Goal: Check status: Check status

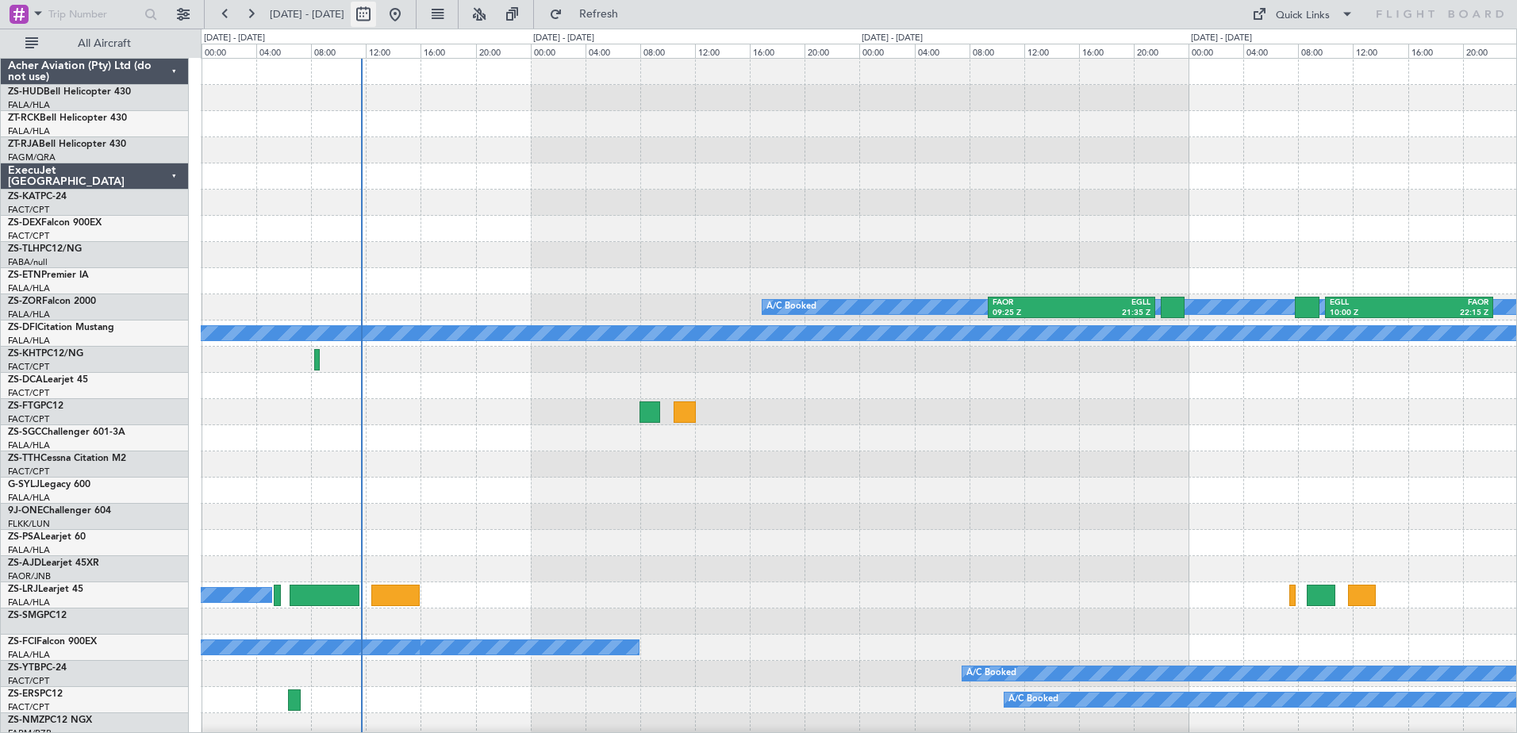
click at [376, 21] on button at bounding box center [363, 14] width 25 height 25
select select "10"
select select "2025"
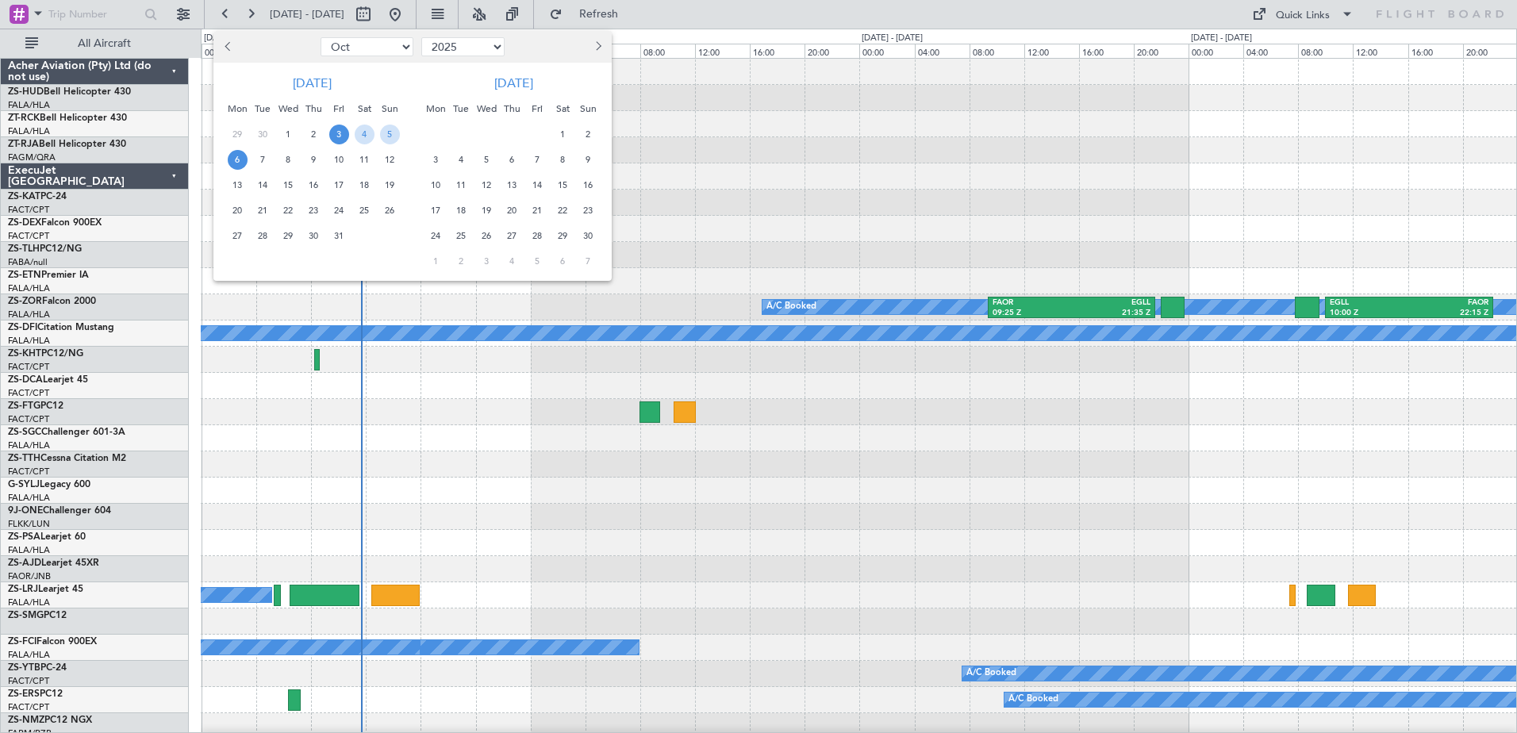
click at [342, 136] on span "3" at bounding box center [339, 135] width 20 height 20
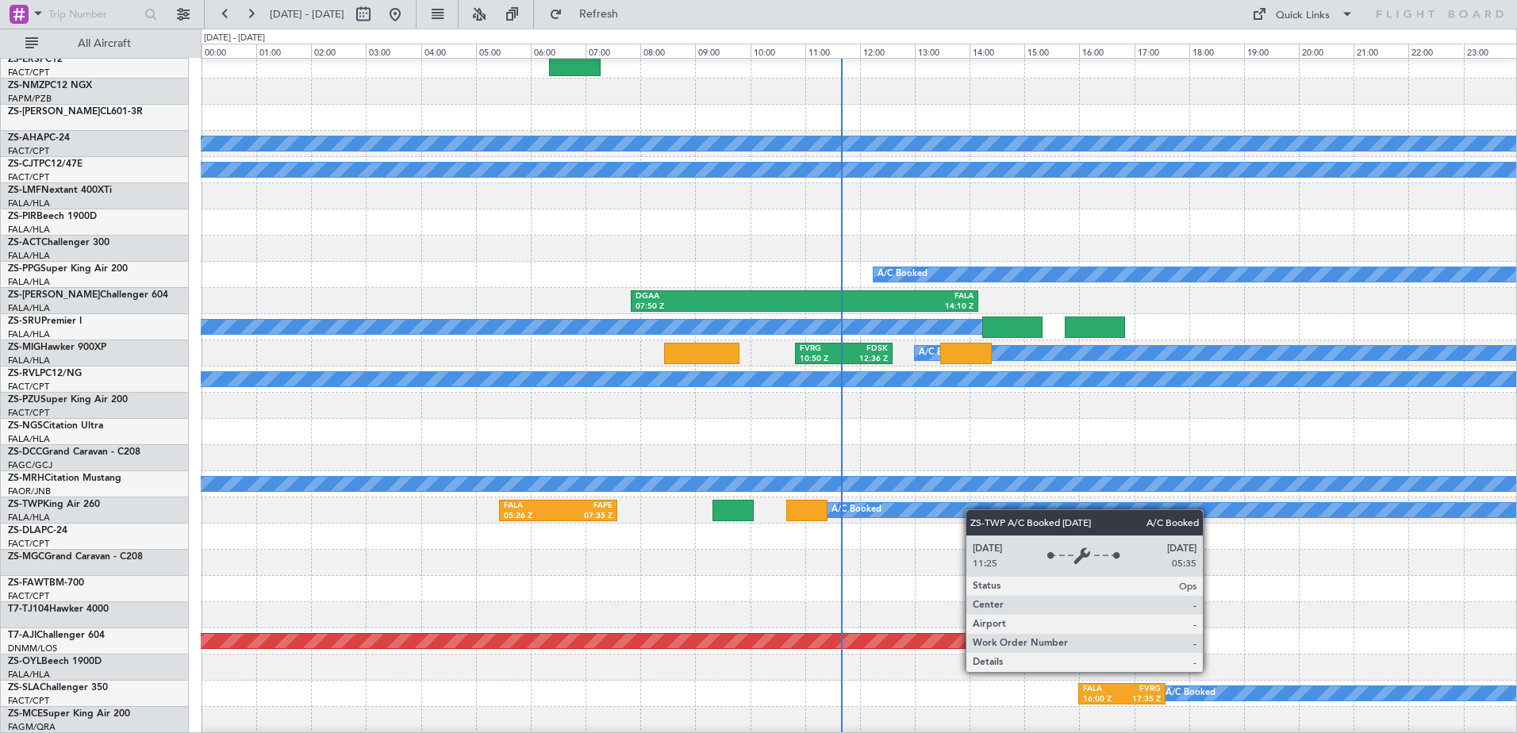
scroll to position [791, 0]
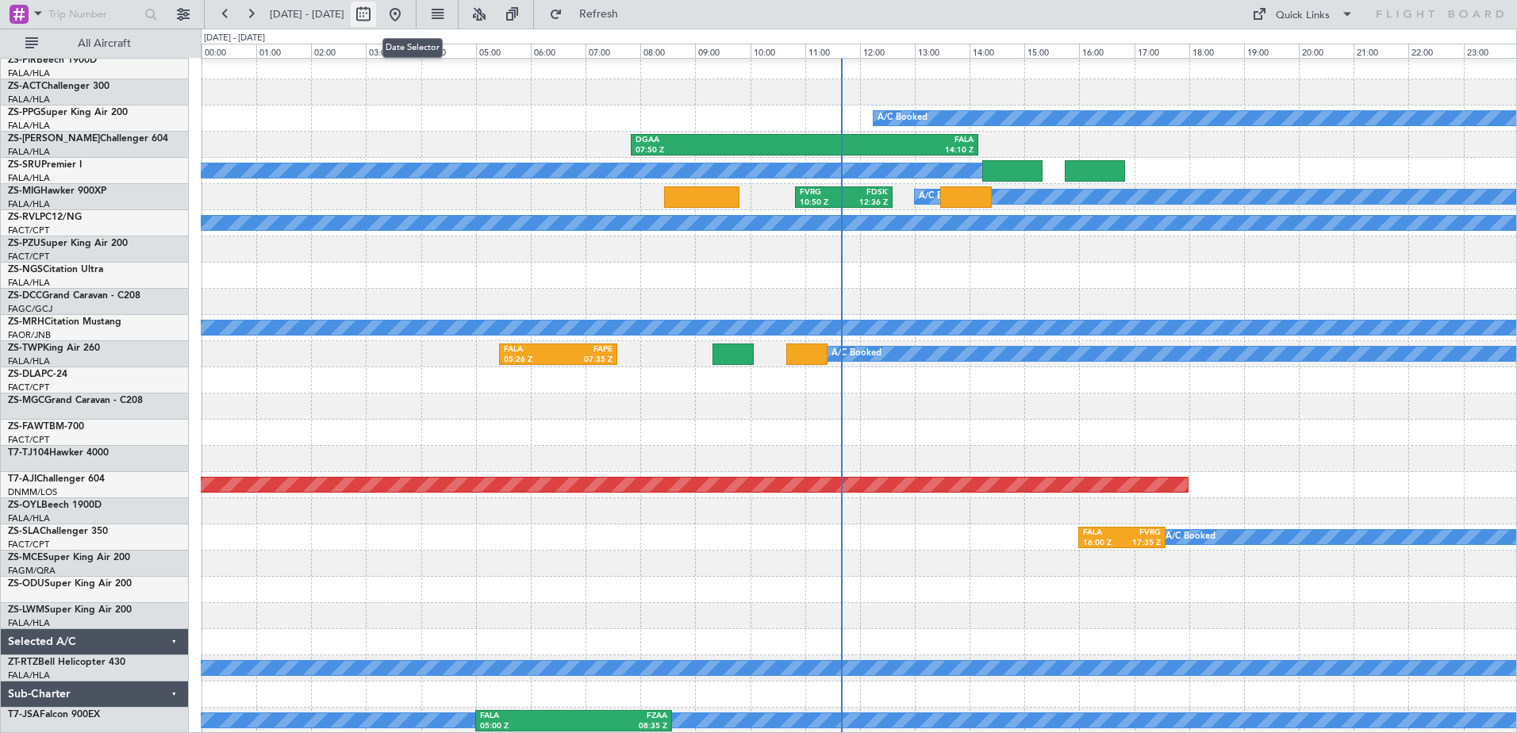
click at [376, 16] on button at bounding box center [363, 14] width 25 height 25
select select "10"
select select "2025"
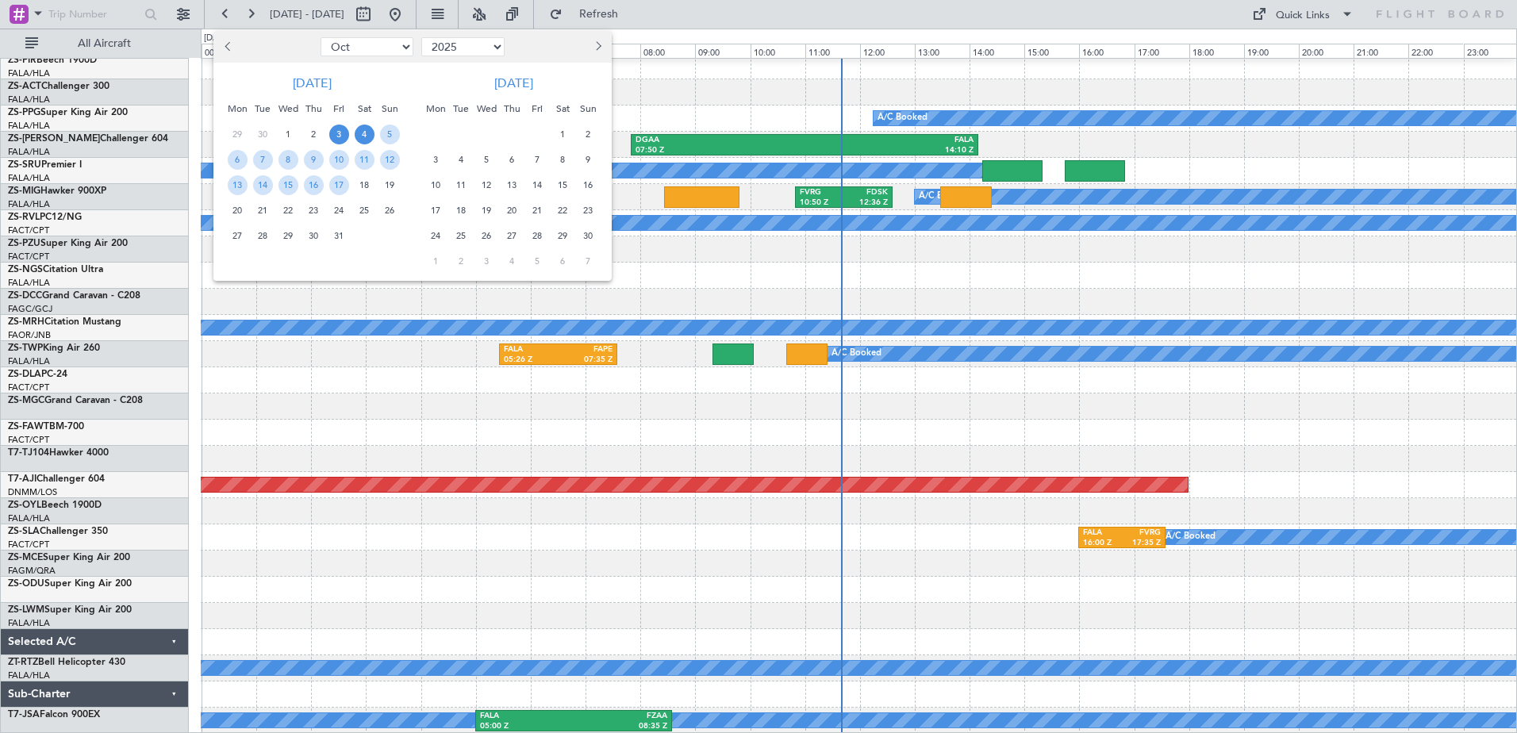
click at [365, 135] on span "4" at bounding box center [365, 135] width 20 height 20
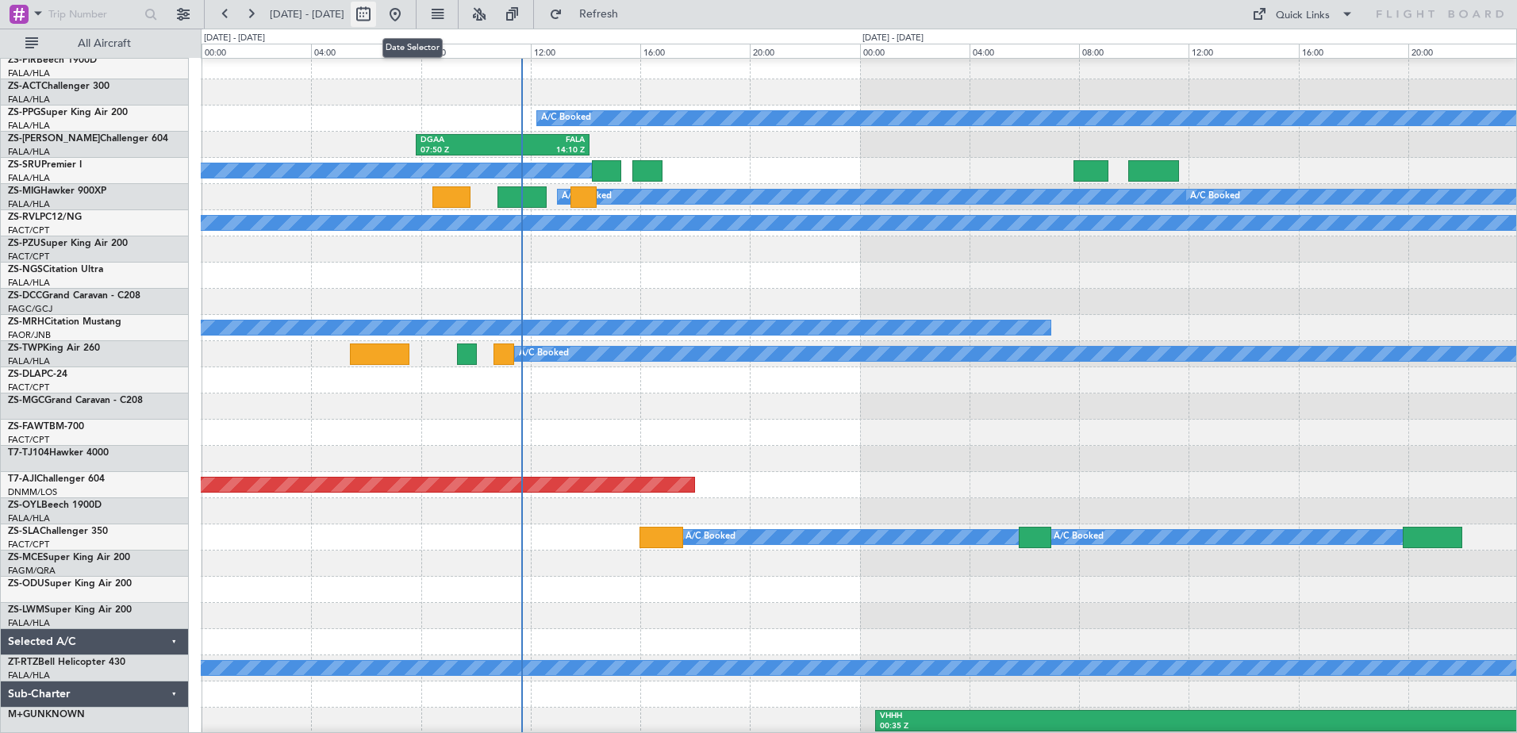
click at [376, 16] on button at bounding box center [363, 14] width 25 height 25
select select "10"
select select "2025"
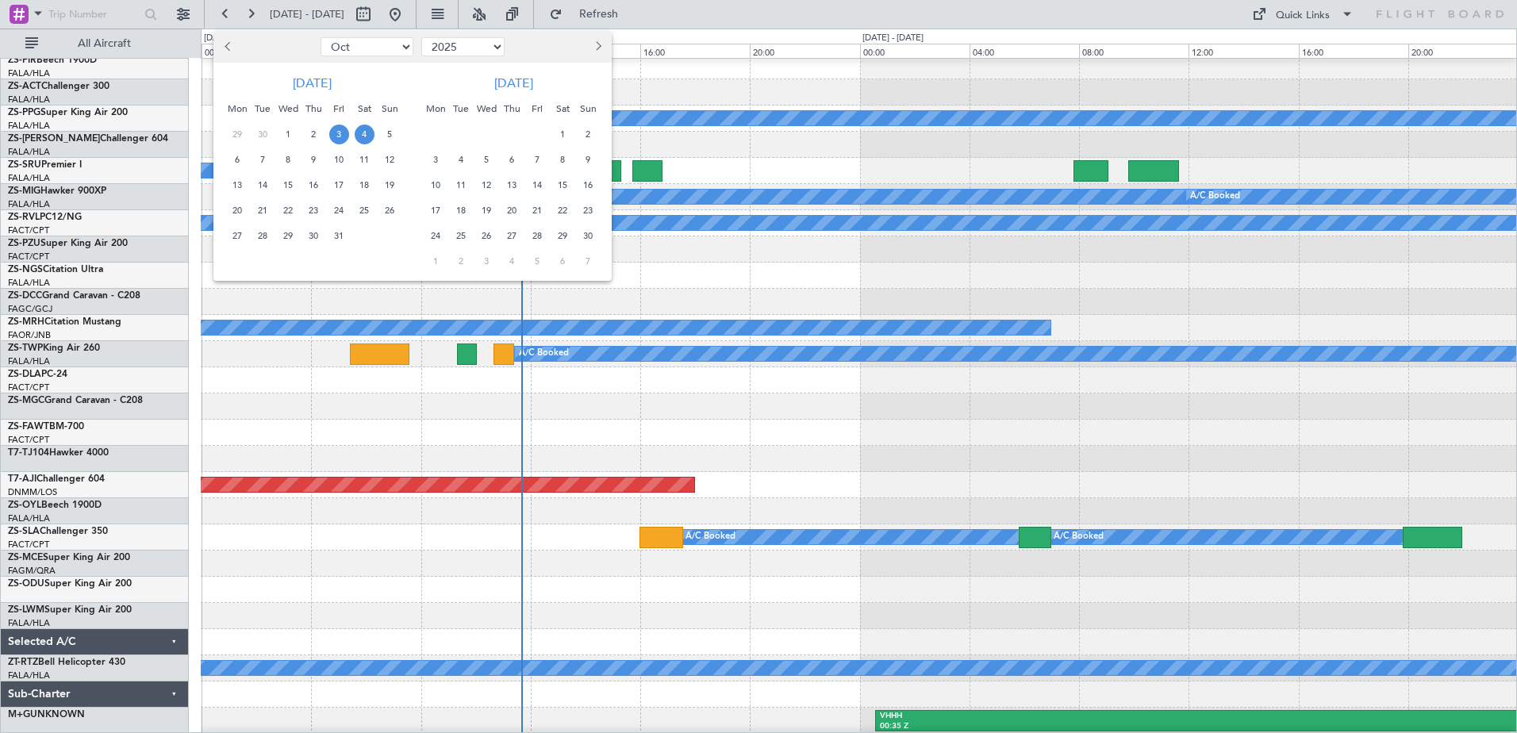
click at [361, 136] on span "4" at bounding box center [365, 135] width 20 height 20
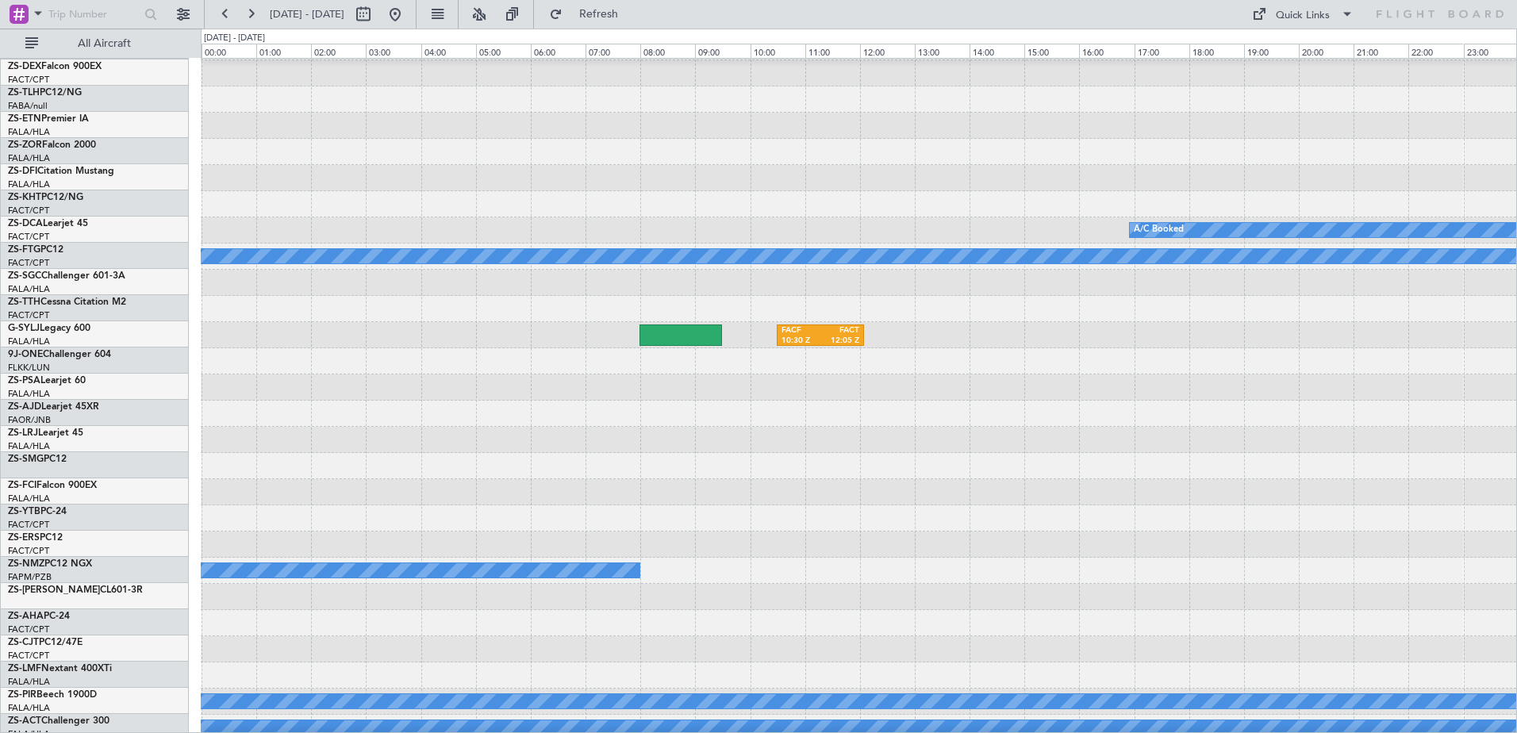
scroll to position [77, 0]
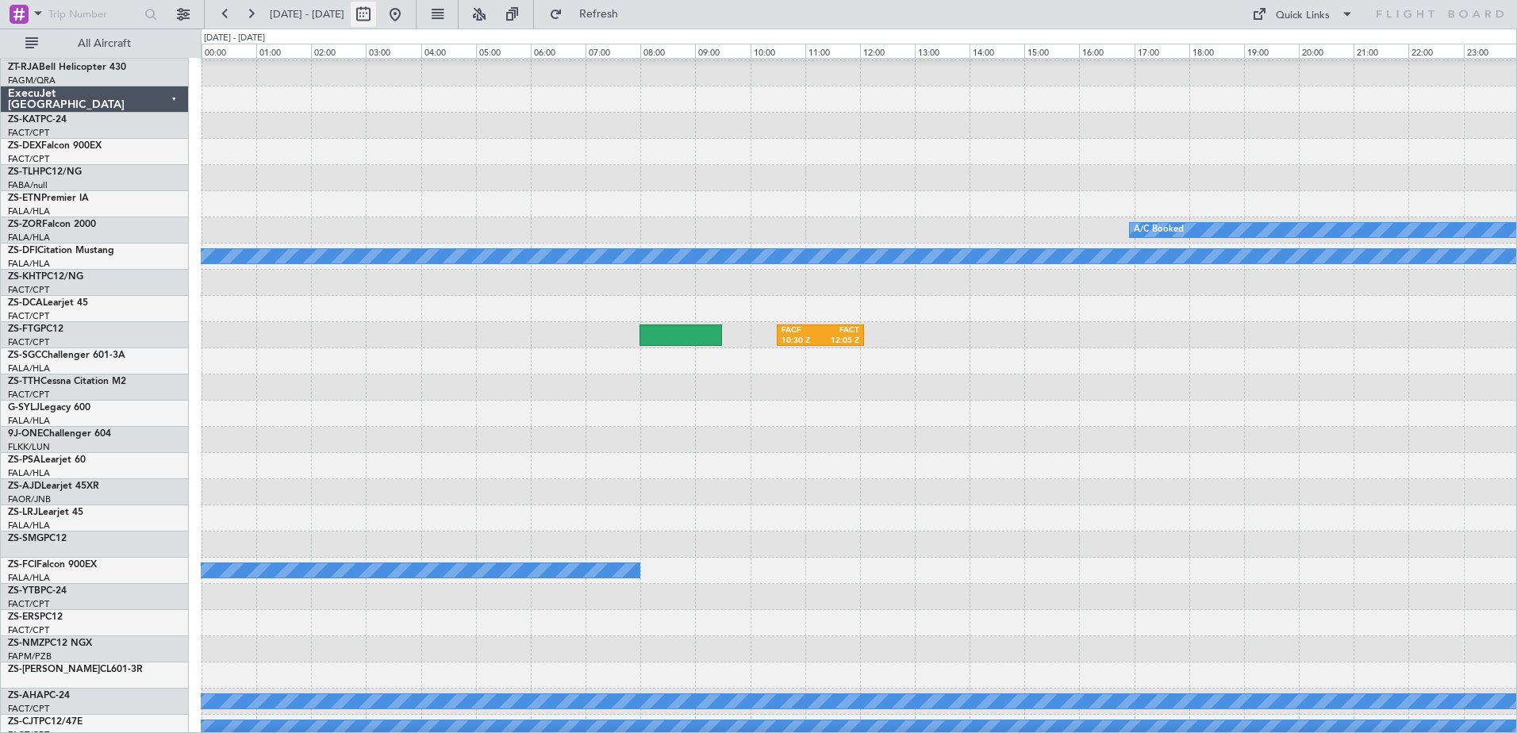
click at [376, 19] on button at bounding box center [363, 14] width 25 height 25
select select "10"
select select "2025"
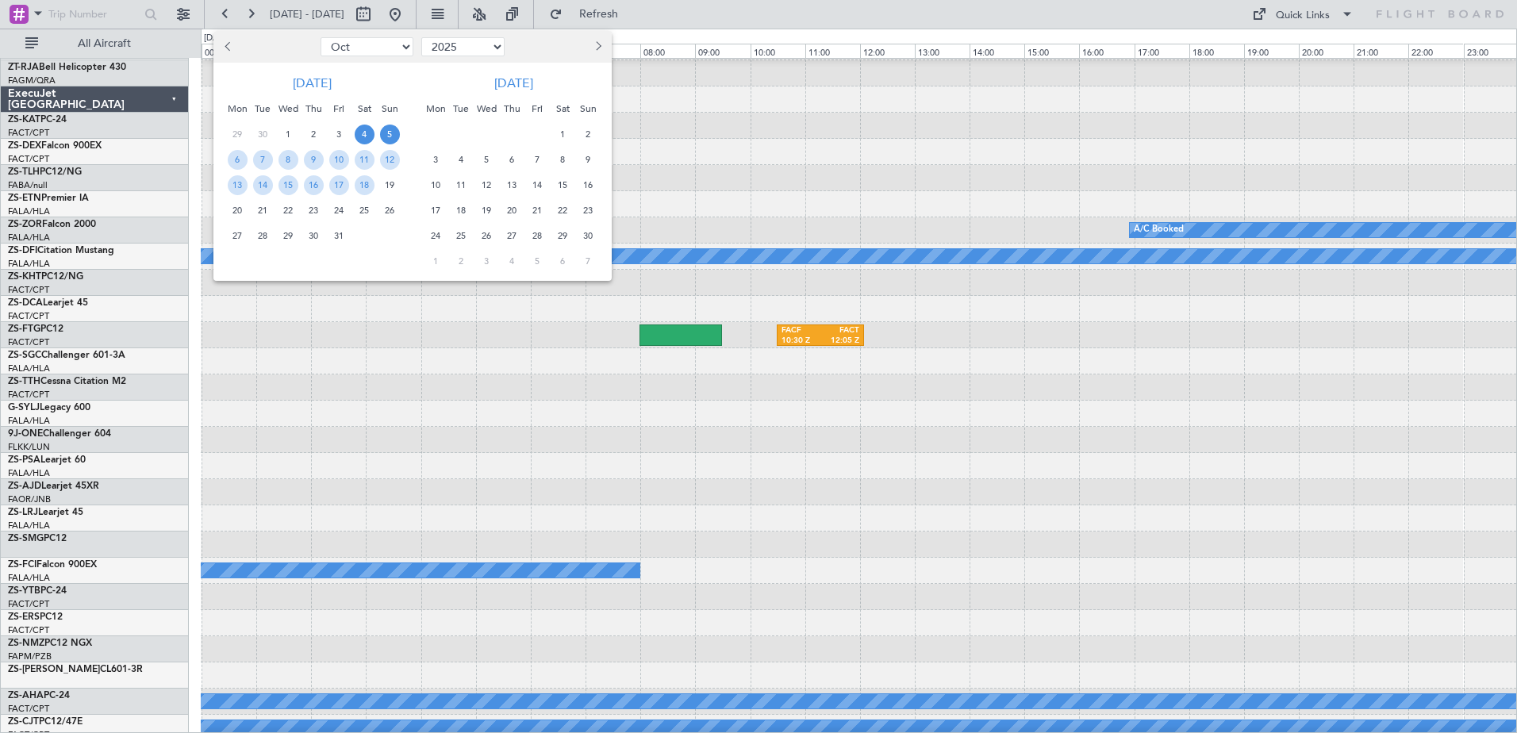
click at [385, 133] on span "5" at bounding box center [390, 135] width 20 height 20
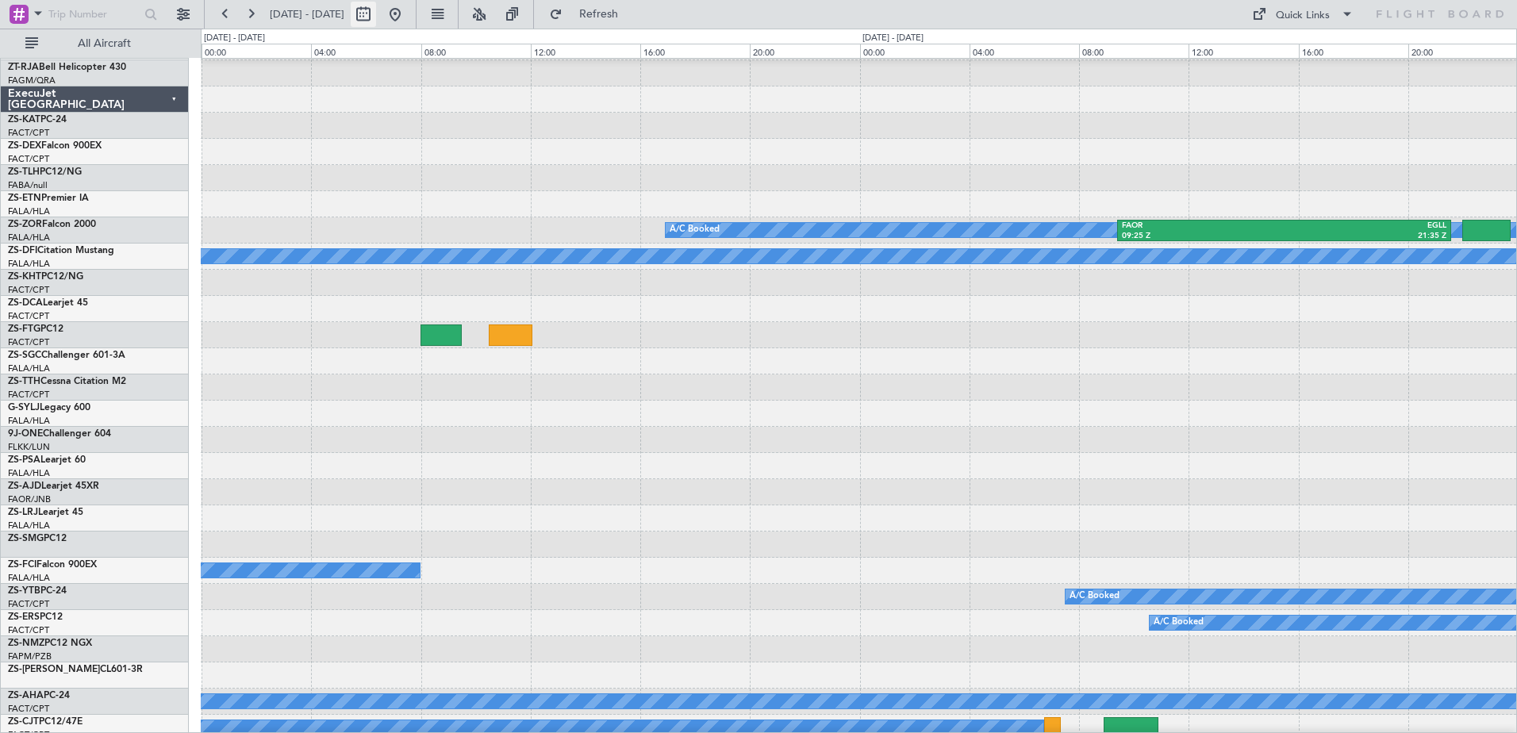
click at [376, 8] on button at bounding box center [363, 14] width 25 height 25
select select "10"
select select "2025"
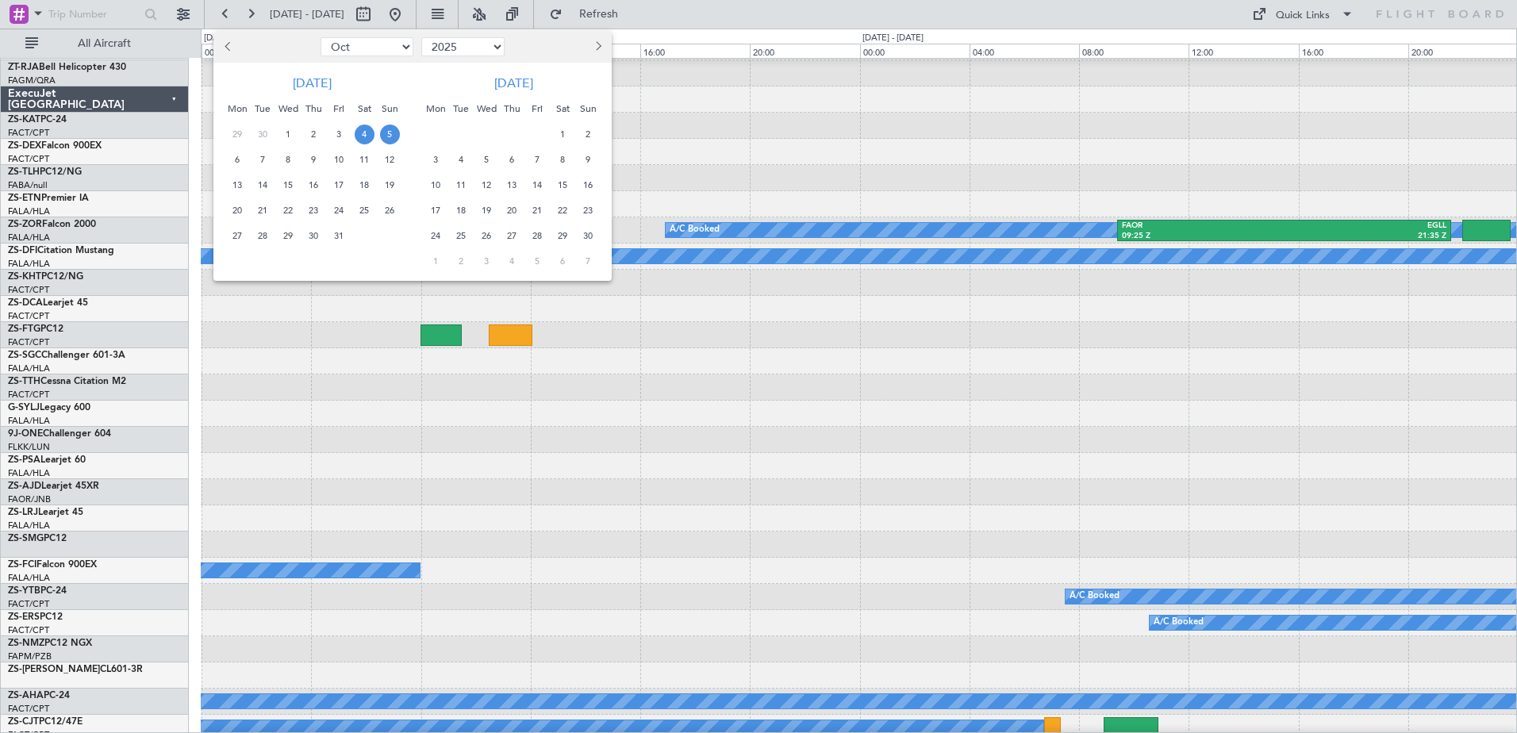
click at [386, 137] on span "5" at bounding box center [390, 135] width 20 height 20
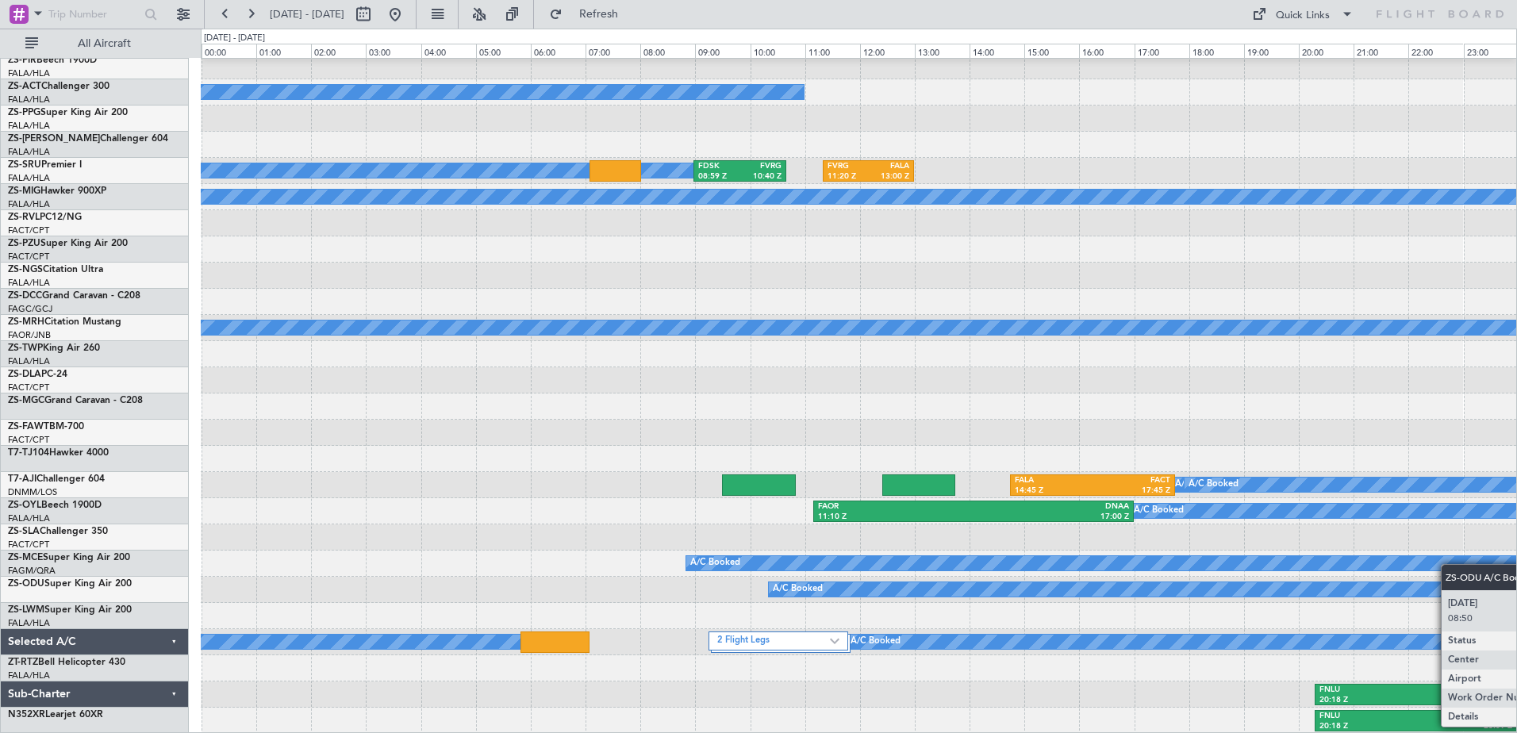
scroll to position [817, 0]
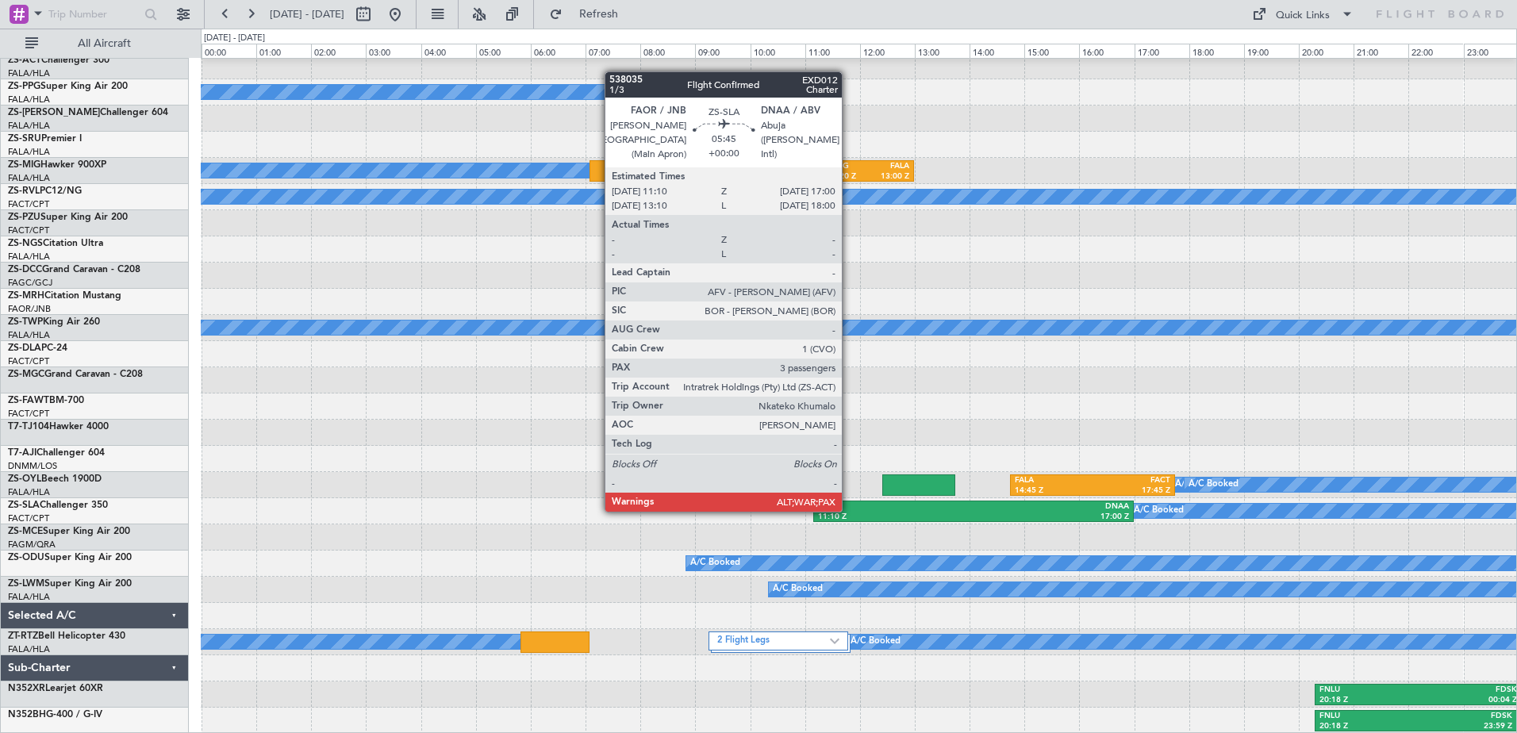
click at [849, 510] on div "FAOR" at bounding box center [896, 507] width 156 height 11
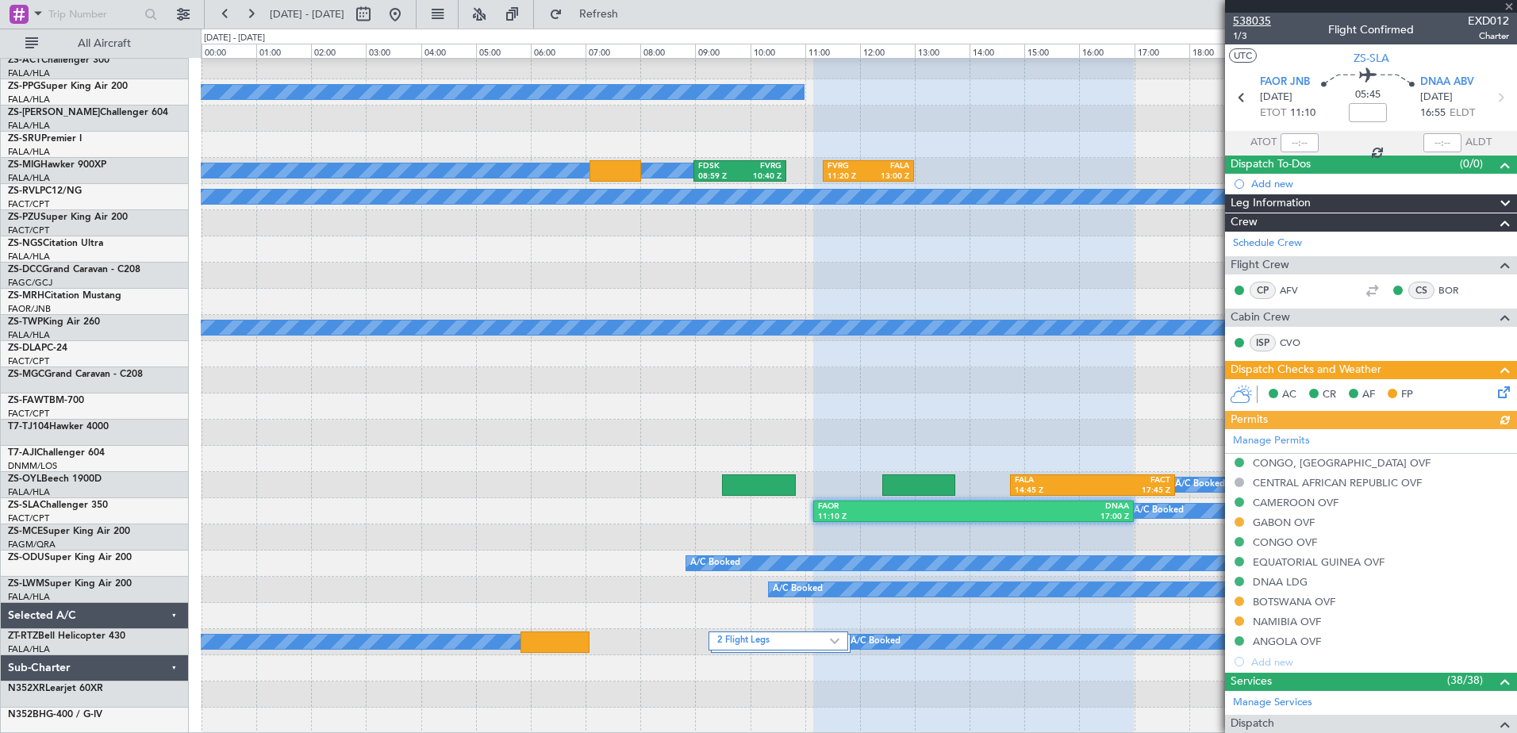
click at [1254, 15] on span "538035" at bounding box center [1252, 21] width 38 height 17
click at [1507, 6] on span at bounding box center [1509, 7] width 16 height 14
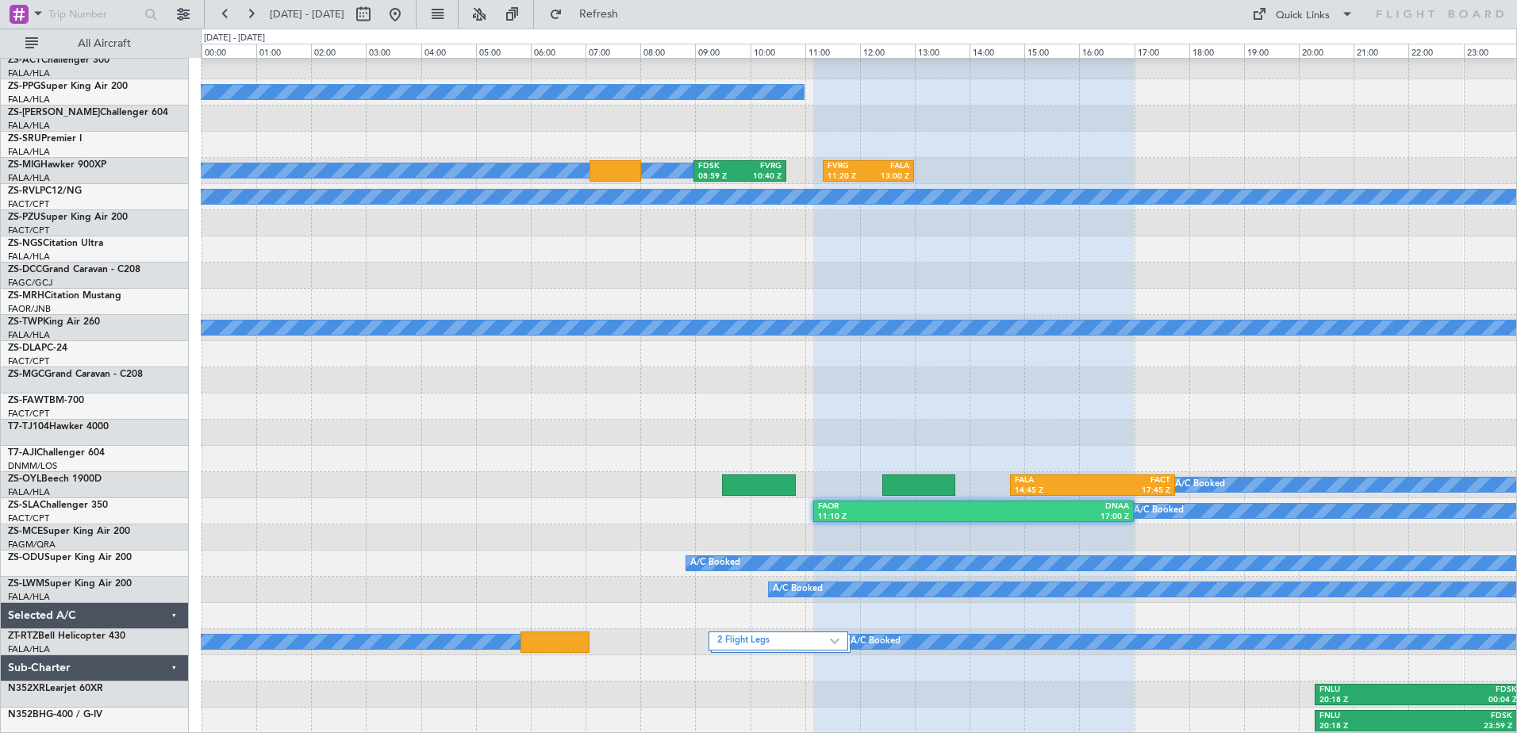
type input "0"
